Goal: Communication & Community: Answer question/provide support

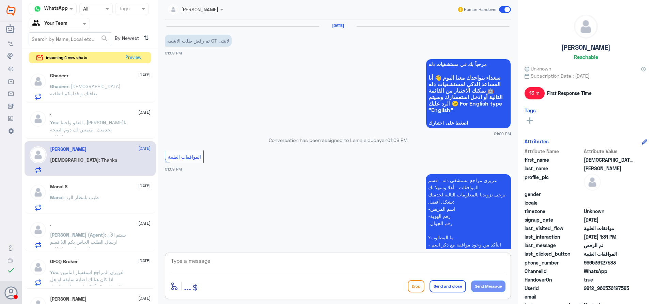
scroll to position [594, 0]
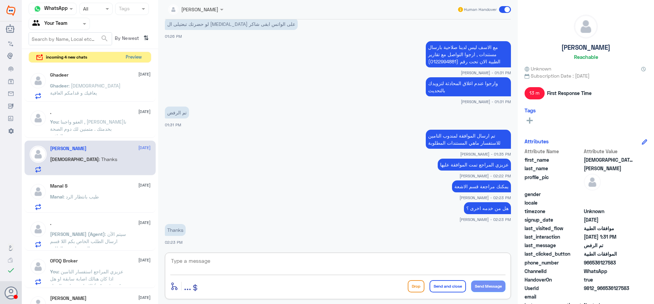
click at [128, 56] on button "Preview" at bounding box center [133, 57] width 21 height 11
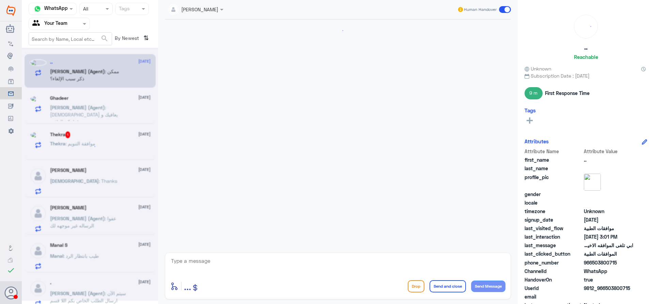
scroll to position [634, 0]
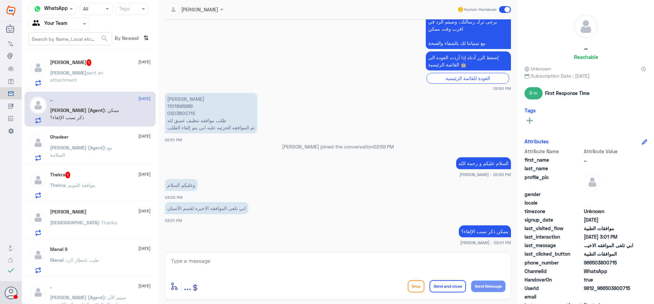
click at [121, 80] on div "[PERSON_NAME] sent an attachment" at bounding box center [100, 78] width 100 height 15
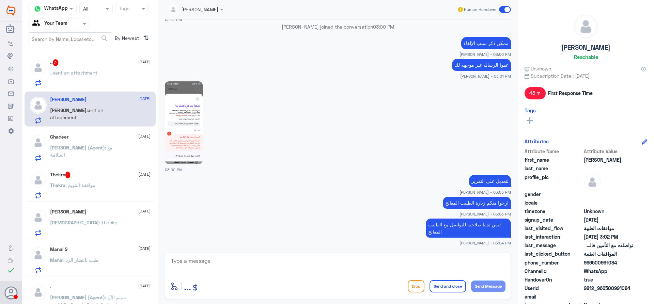
click at [76, 73] on span "sent an attachment" at bounding box center [75, 73] width 45 height 6
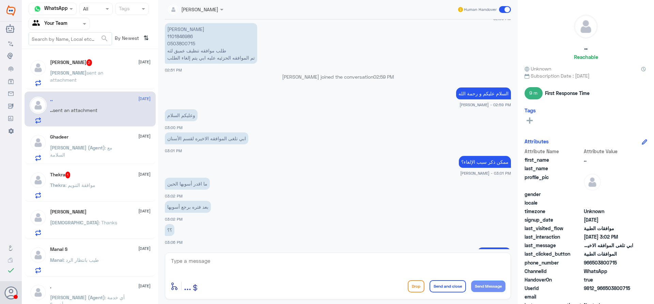
scroll to position [738, 0]
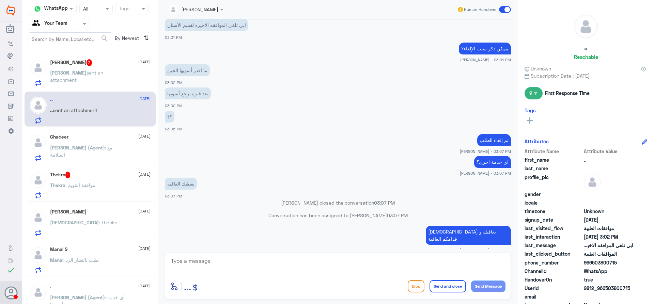
click at [97, 73] on span "sent an attachment" at bounding box center [76, 76] width 53 height 13
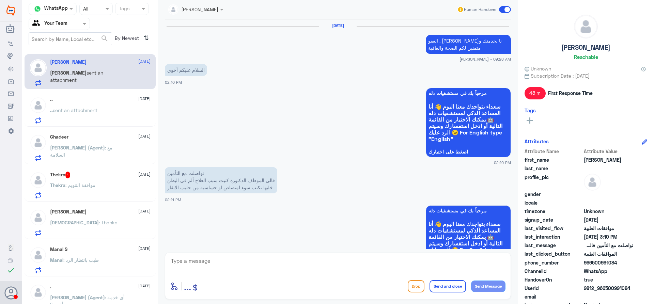
scroll to position [586, 0]
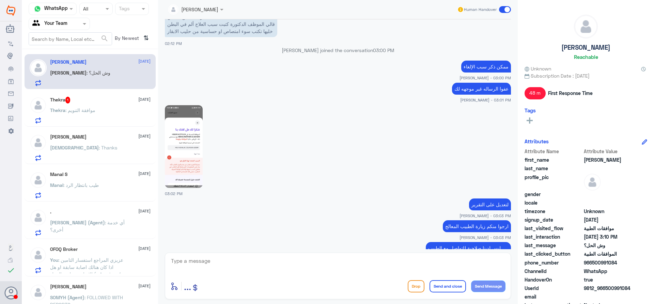
scroll to position [484, 0]
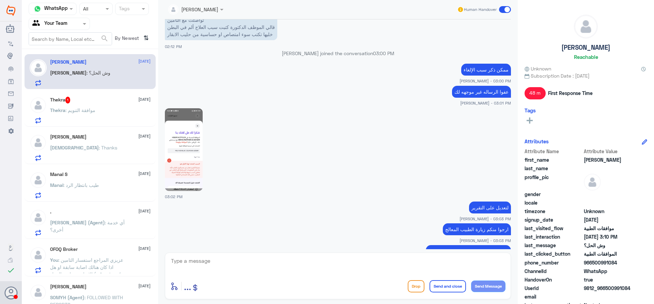
click at [194, 140] on img at bounding box center [184, 149] width 38 height 83
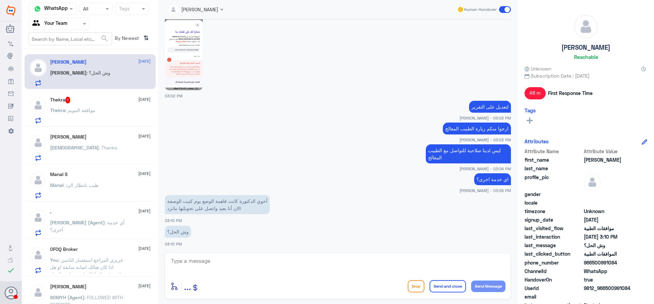
scroll to position [586, 0]
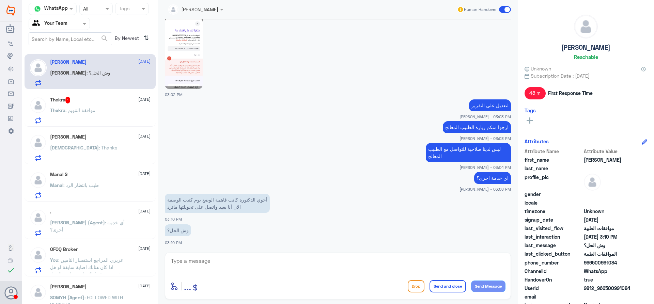
click at [132, 119] on div "Thekra : موافقة التنويم" at bounding box center [100, 115] width 100 height 15
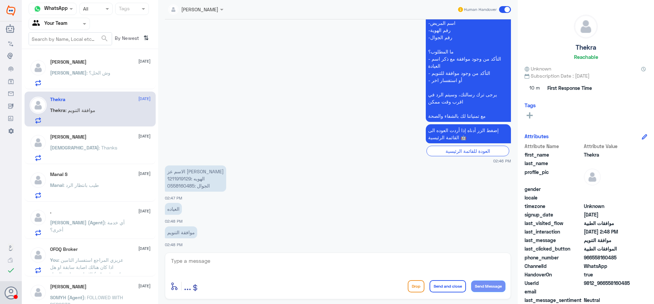
scroll to position [188, 0]
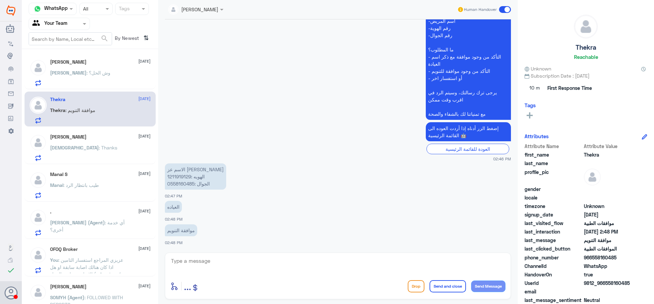
click at [99, 150] on div "[PERSON_NAME] : Thanks" at bounding box center [100, 153] width 100 height 15
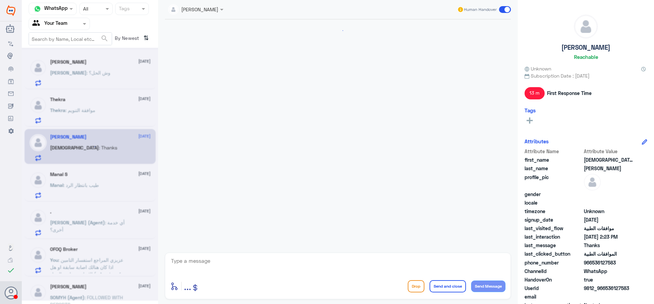
scroll to position [478, 0]
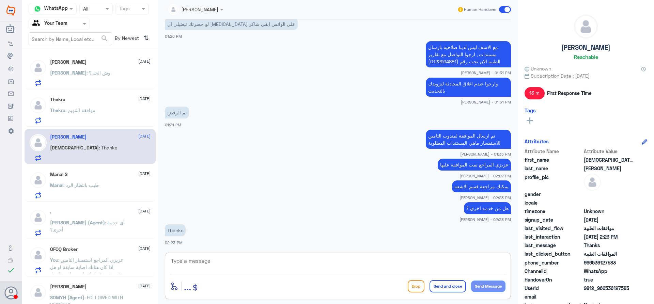
click at [324, 266] on textarea at bounding box center [337, 264] width 335 height 17
type textarea "العفو واجبنا , سعدنا بخدمتك متمنين لك دوم الصحة والعافية"
click at [446, 283] on button "Send and close" at bounding box center [447, 286] width 36 height 12
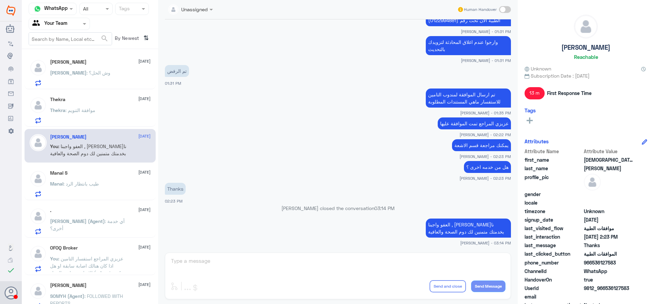
click at [121, 185] on div "Manal : طيب بانتظار الرد" at bounding box center [100, 189] width 100 height 15
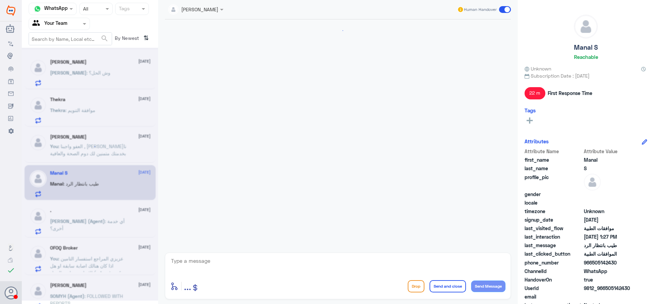
scroll to position [461, 0]
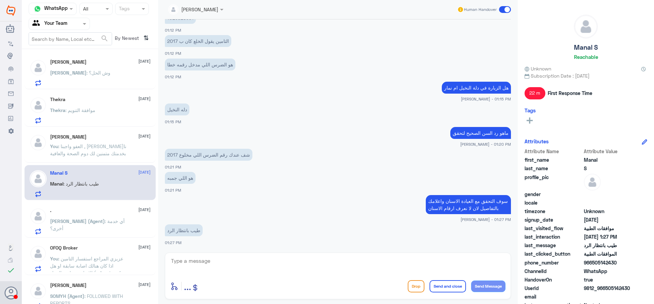
click at [104, 158] on p "You : العفو واجبنا , سعدنا بخدمتك متمنين لك دوم الصحة والعافية" at bounding box center [88, 151] width 77 height 17
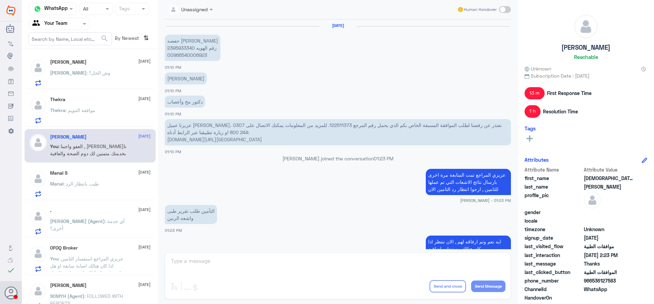
scroll to position [318, 0]
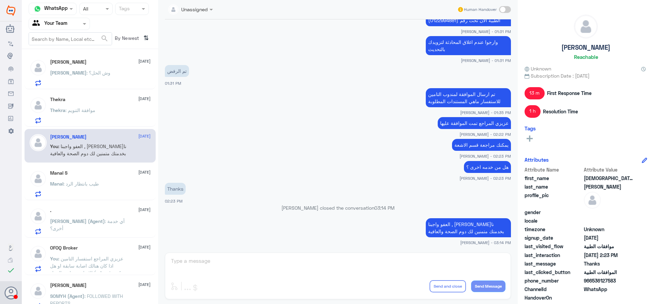
click at [103, 179] on div "Manal S 15 September Manal : طيب بانتظار الرد" at bounding box center [100, 183] width 100 height 27
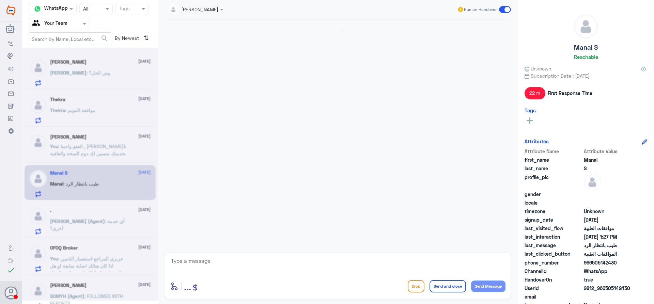
scroll to position [461, 0]
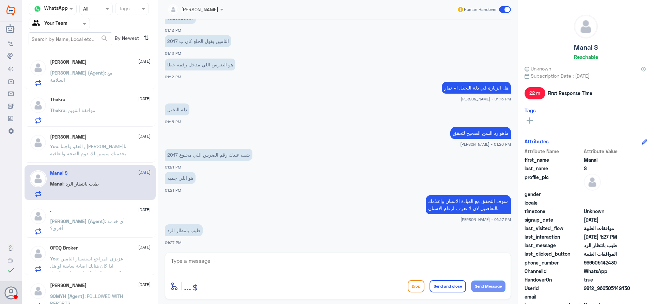
click at [103, 81] on p "Abdullah (Agent) : مع السلامة" at bounding box center [88, 77] width 77 height 17
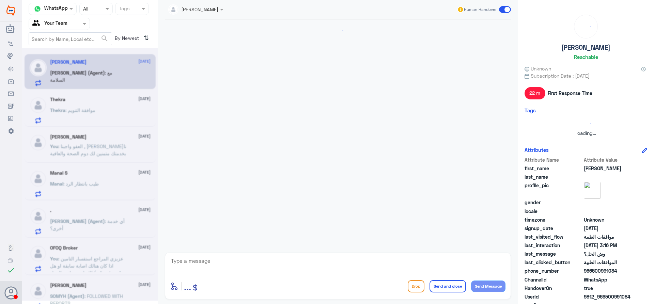
scroll to position [313, 0]
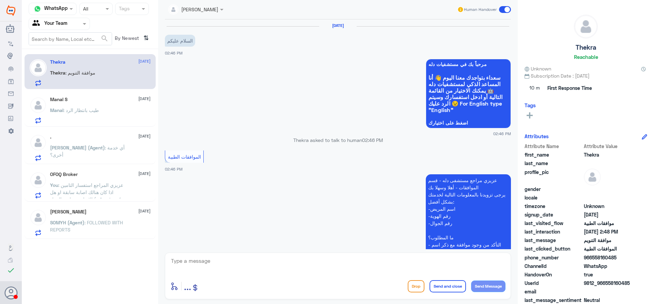
scroll to position [188, 0]
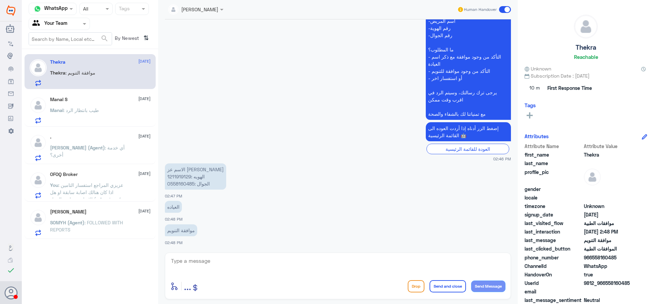
click at [110, 110] on div "Manal : طيب بانتظار الرد" at bounding box center [100, 115] width 100 height 15
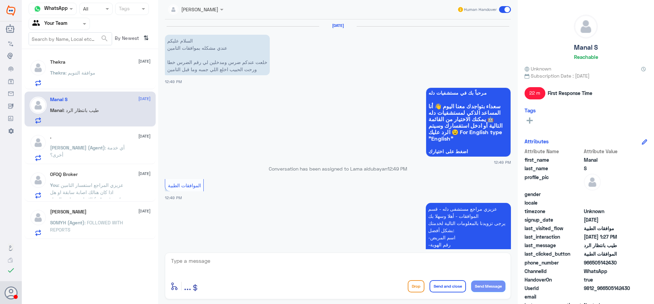
scroll to position [461, 0]
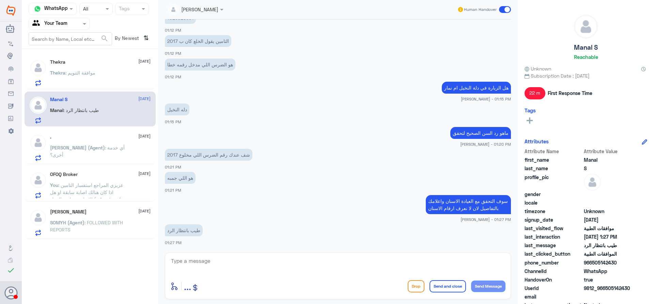
click at [86, 145] on span "[PERSON_NAME] (Agent)" at bounding box center [77, 148] width 55 height 6
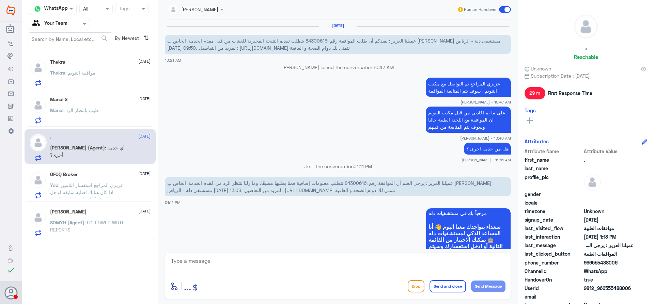
scroll to position [516, 0]
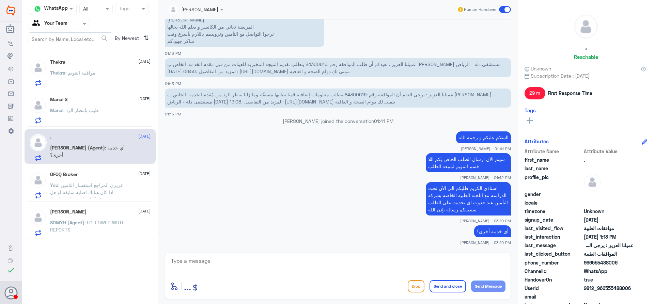
click at [452, 259] on textarea at bounding box center [337, 264] width 335 height 17
type textarea "قدامكم العافية"
click at [447, 289] on button "Send and close" at bounding box center [447, 286] width 36 height 12
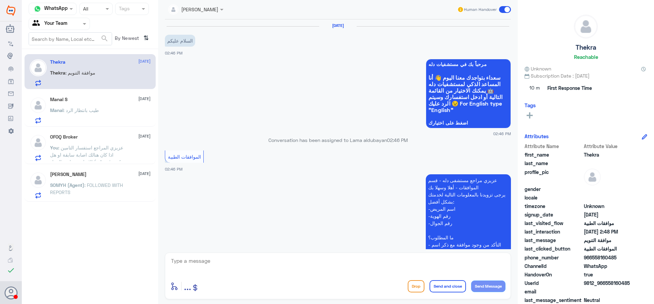
scroll to position [188, 0]
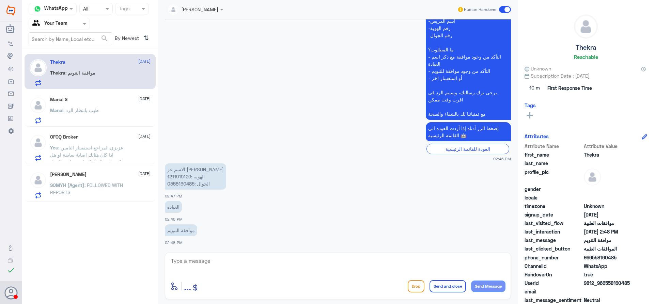
click at [115, 102] on div "Manal S 15 September" at bounding box center [100, 100] width 100 height 6
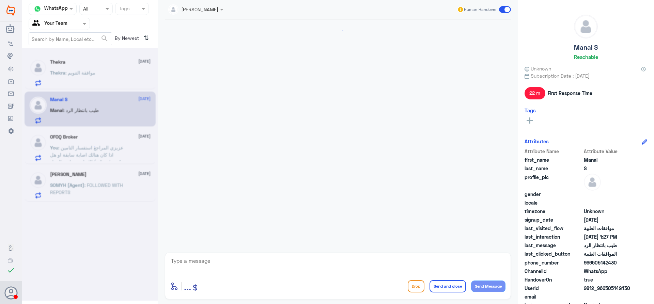
scroll to position [461, 0]
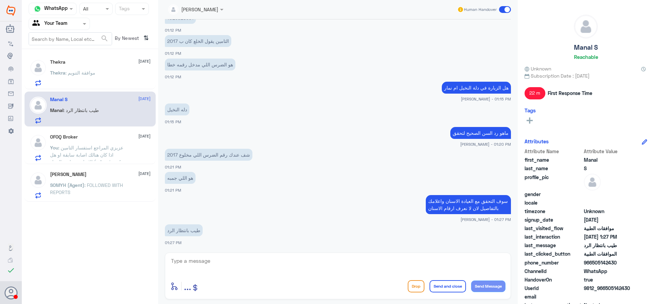
click at [129, 80] on div "Thekra : موافقة التنويم" at bounding box center [100, 78] width 100 height 15
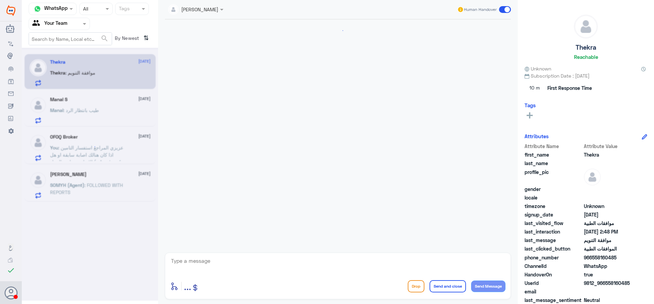
scroll to position [188, 0]
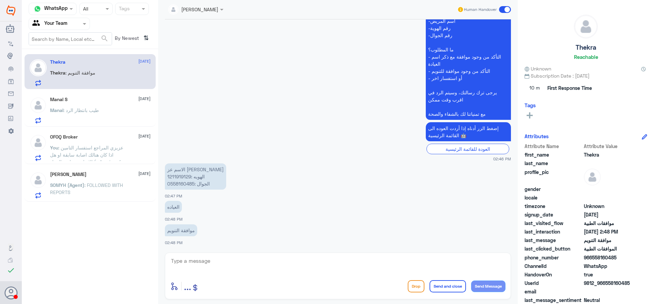
click at [103, 174] on div "shujath mohammed 14 September" at bounding box center [100, 175] width 100 height 6
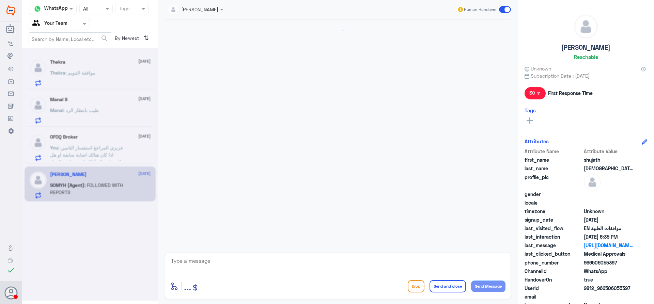
scroll to position [518, 0]
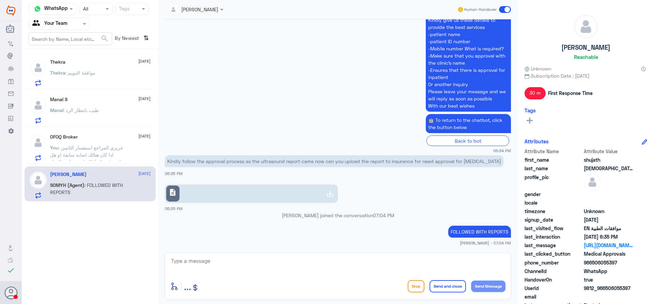
click at [117, 64] on div "Thekra 15 September" at bounding box center [100, 62] width 100 height 6
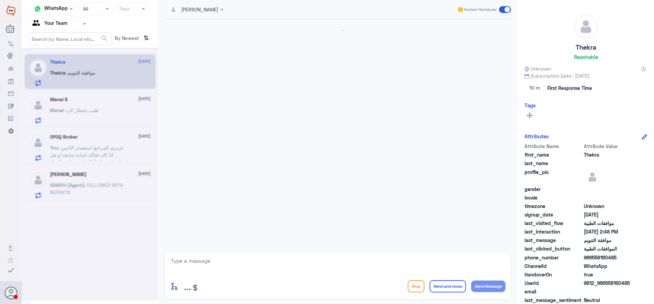
scroll to position [188, 0]
